Goal: Task Accomplishment & Management: Use online tool/utility

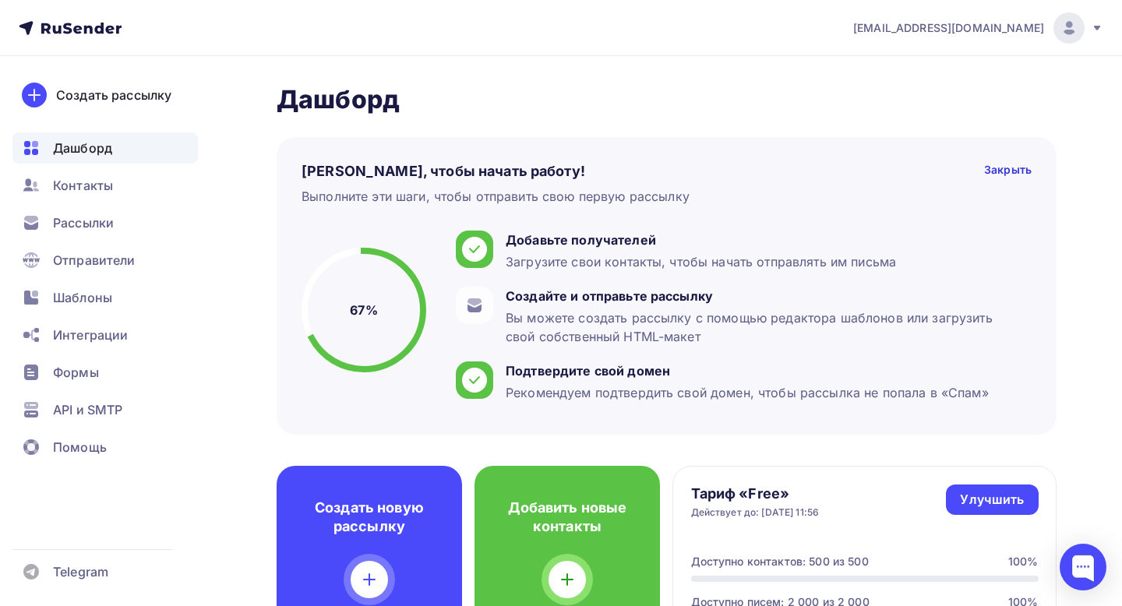
click at [667, 95] on h2 "Дашборд" at bounding box center [667, 99] width 780 height 31
click at [93, 216] on span "Рассылки" at bounding box center [83, 222] width 61 height 19
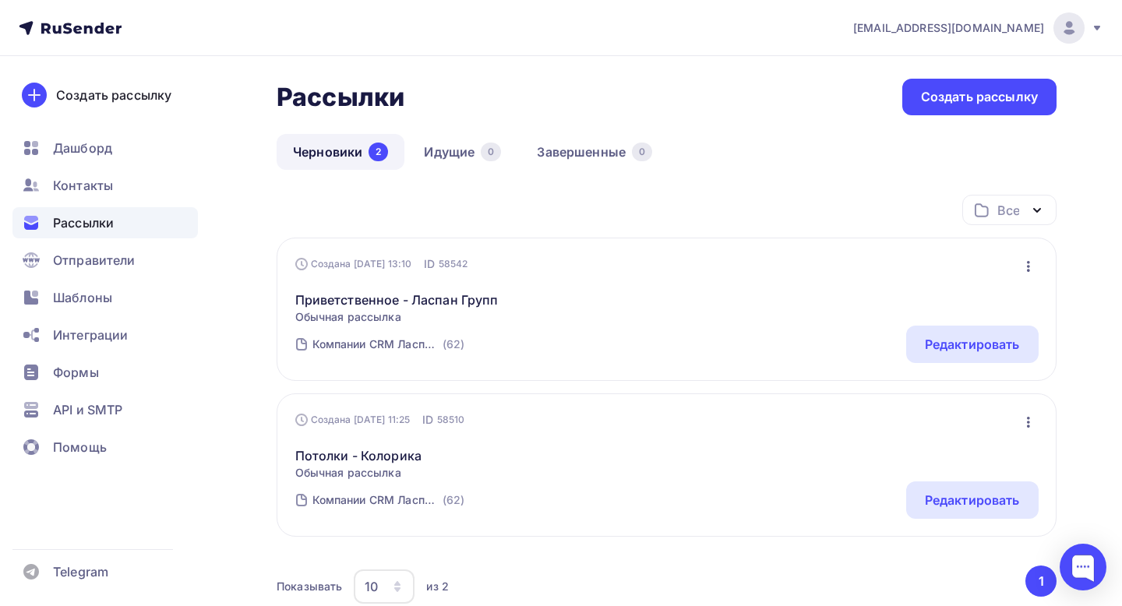
scroll to position [122, 0]
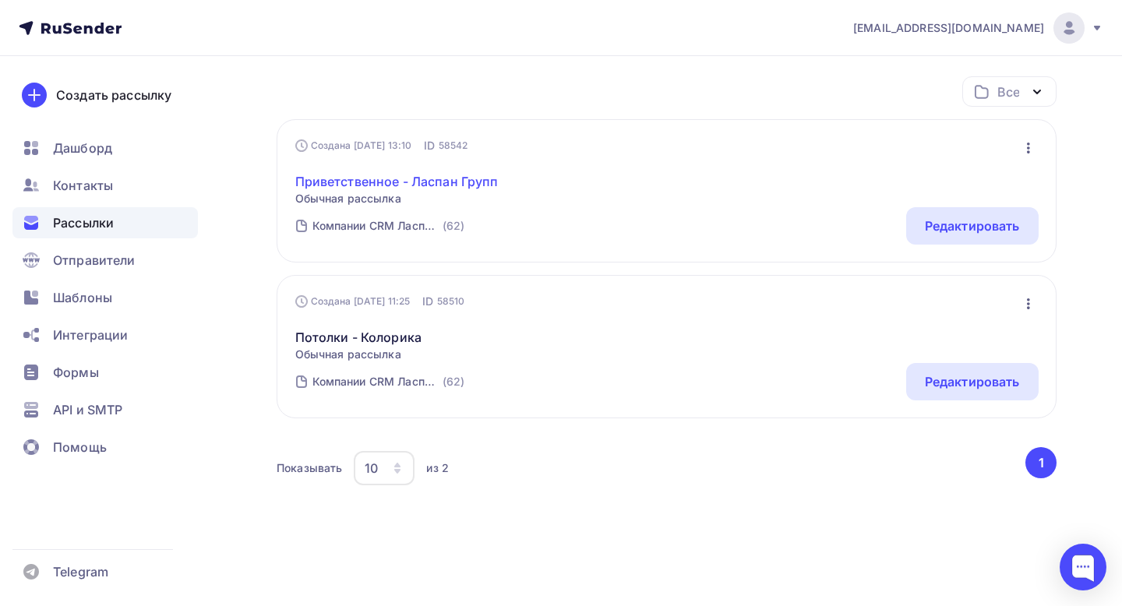
click at [414, 185] on link "Приветственное - Ласпан Групп" at bounding box center [396, 181] width 203 height 19
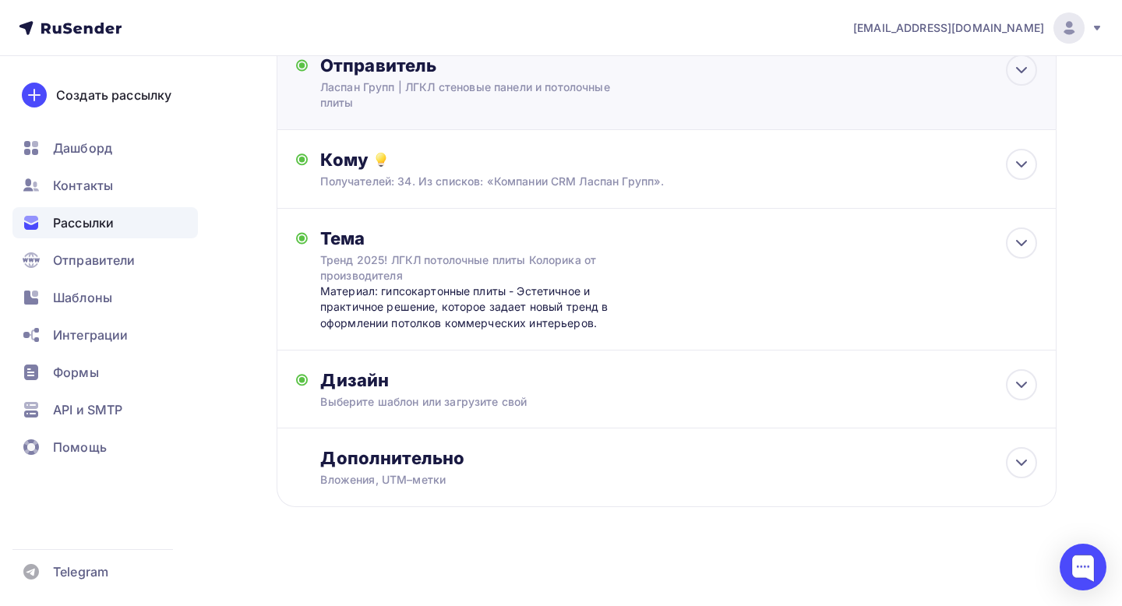
scroll to position [111, 0]
click at [531, 377] on div "Дизайн" at bounding box center [678, 379] width 717 height 22
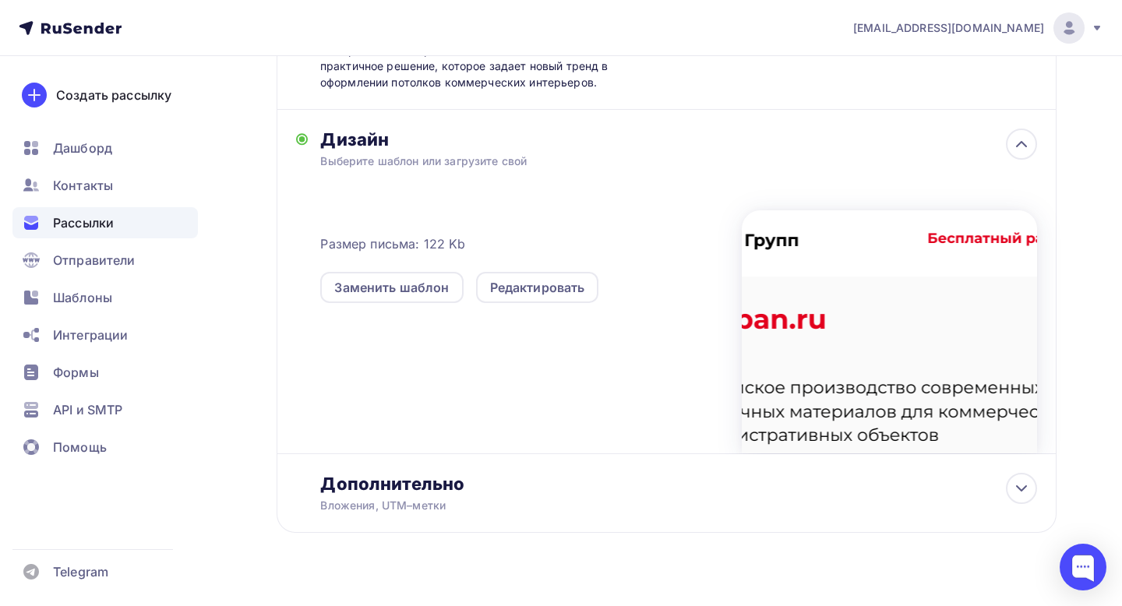
scroll to position [378, 0]
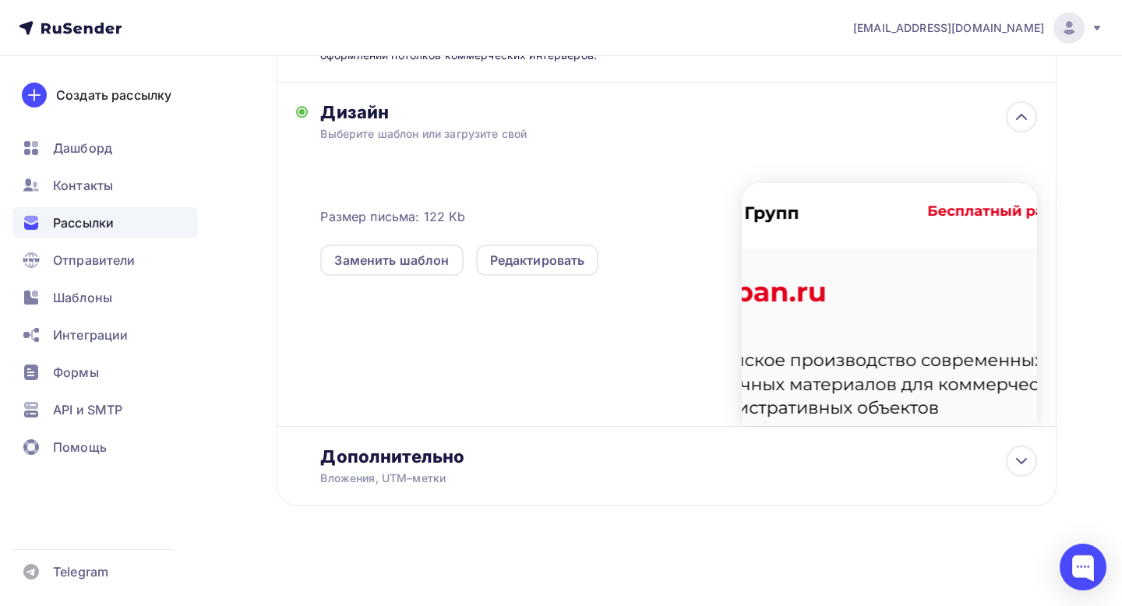
click at [813, 307] on div at bounding box center [889, 304] width 295 height 243
click at [552, 263] on div "Редактировать" at bounding box center [537, 260] width 95 height 19
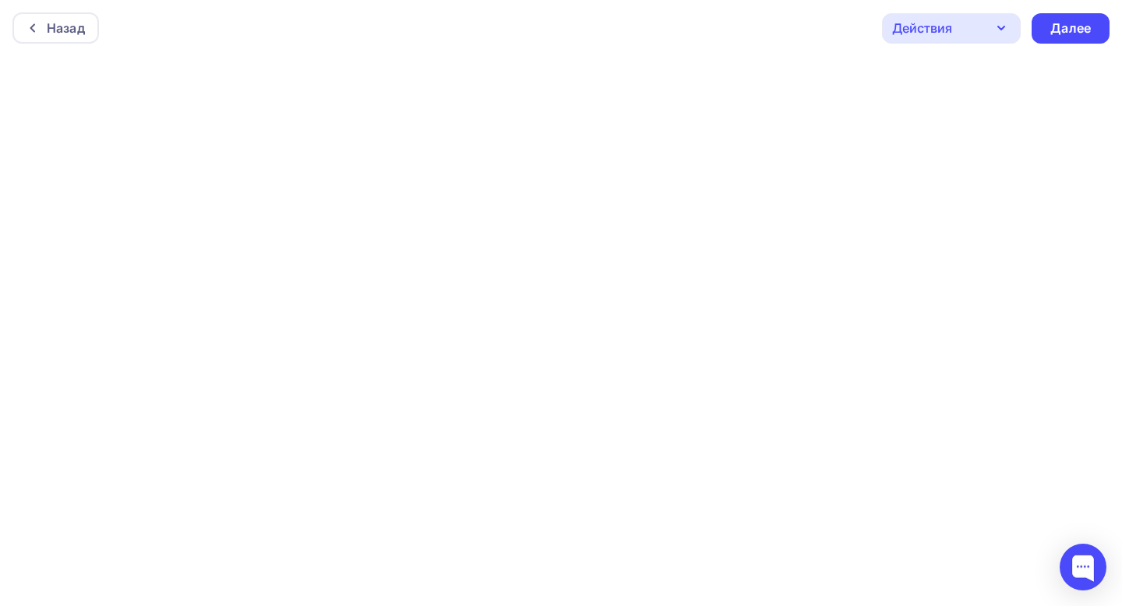
scroll to position [4, 0]
